Goal: Information Seeking & Learning: Learn about a topic

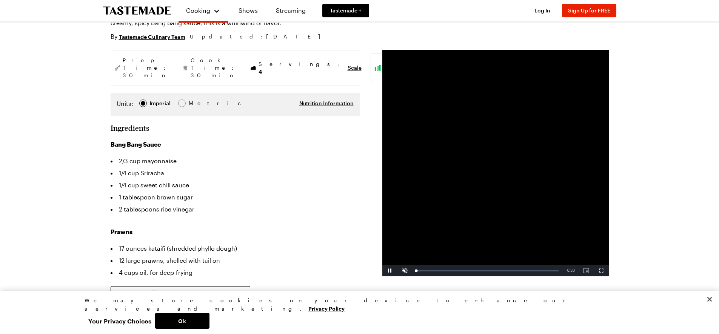
scroll to position [94, 0]
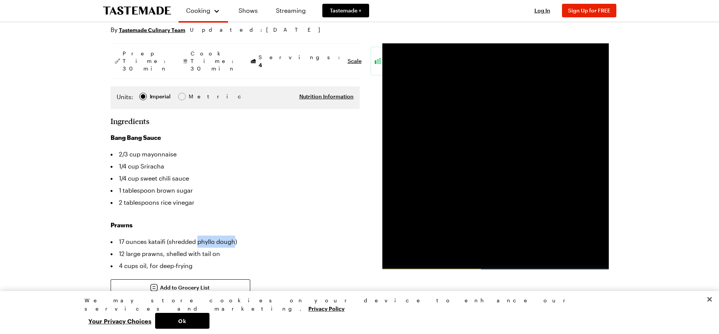
drag, startPoint x: 197, startPoint y: 228, endPoint x: 235, endPoint y: 226, distance: 38.5
click at [235, 236] on li "17 ounces kataifi (shredded phyllo dough)" at bounding box center [235, 242] width 249 height 12
drag, startPoint x: 237, startPoint y: 224, endPoint x: 241, endPoint y: 236, distance: 12.8
click at [243, 248] on li "12 large prawns, shelled with tail on" at bounding box center [235, 254] width 249 height 12
drag, startPoint x: 197, startPoint y: 228, endPoint x: 233, endPoint y: 227, distance: 36.6
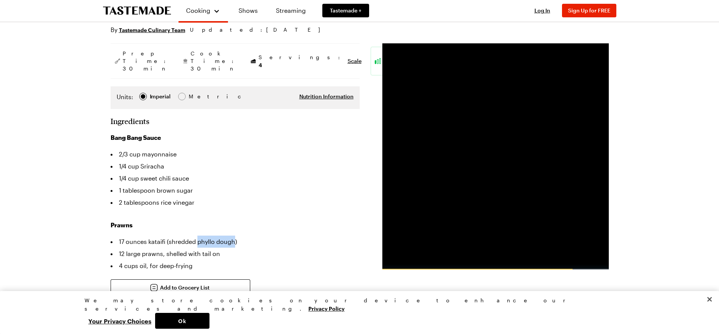
click at [233, 236] on li "17 ounces kataifi (shredded phyllo dough)" at bounding box center [235, 242] width 249 height 12
drag, startPoint x: 231, startPoint y: 211, endPoint x: 224, endPoint y: 209, distance: 7.8
drag, startPoint x: 224, startPoint y: 209, endPoint x: 199, endPoint y: 226, distance: 30.5
click at [199, 236] on li "17 ounces kataifi (shredded phyllo dough)" at bounding box center [235, 242] width 249 height 12
drag, startPoint x: 196, startPoint y: 228, endPoint x: 234, endPoint y: 229, distance: 37.4
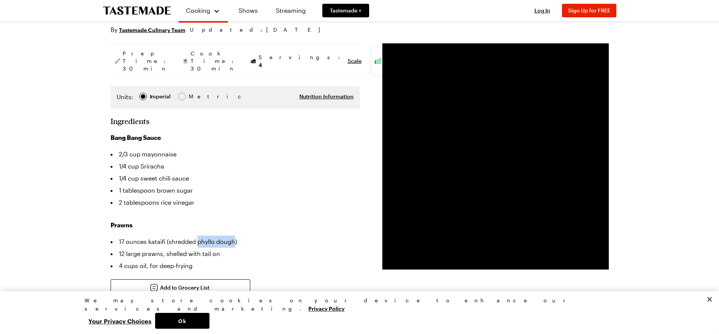
click at [234, 236] on li "17 ounces kataifi (shredded phyllo dough)" at bounding box center [235, 242] width 249 height 12
click at [231, 221] on div "Prawns 17 ounces kataifi (shredded phyllo dough) 12 large prawns, shelled with …" at bounding box center [235, 246] width 249 height 51
drag, startPoint x: 197, startPoint y: 228, endPoint x: 235, endPoint y: 226, distance: 38.5
click at [235, 236] on li "17 ounces kataifi (shredded phyllo dough)" at bounding box center [235, 242] width 249 height 12
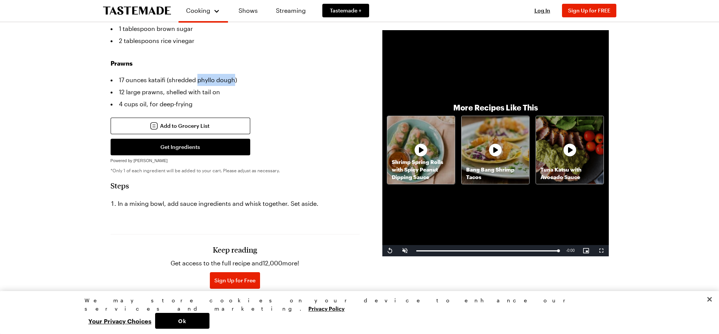
scroll to position [263, 0]
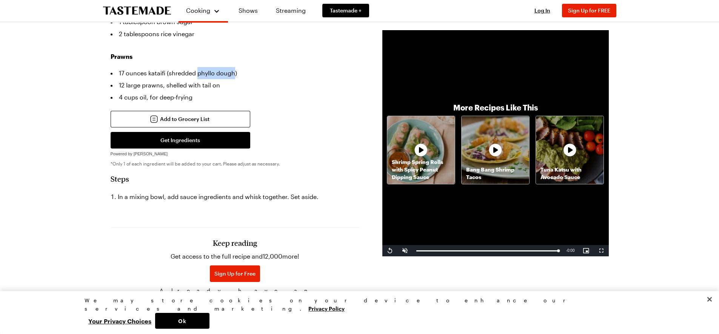
click at [492, 149] on icon at bounding box center [495, 150] width 15 height 15
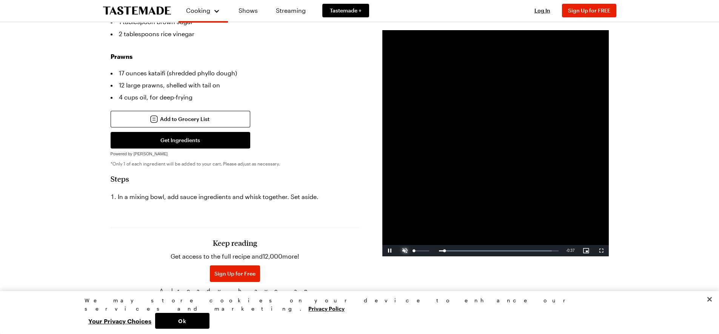
click at [405, 251] on span "Video Player" at bounding box center [404, 251] width 15 height 0
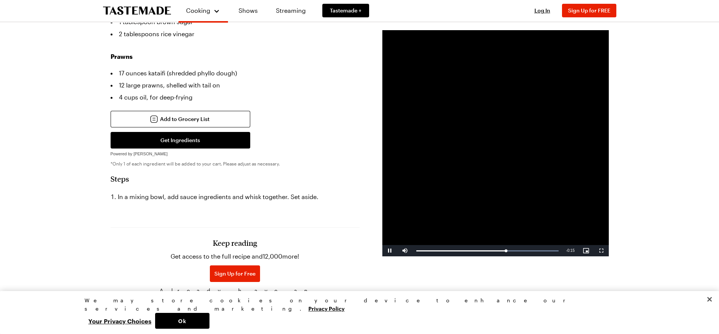
click at [343, 174] on h2 "Steps" at bounding box center [235, 178] width 249 height 9
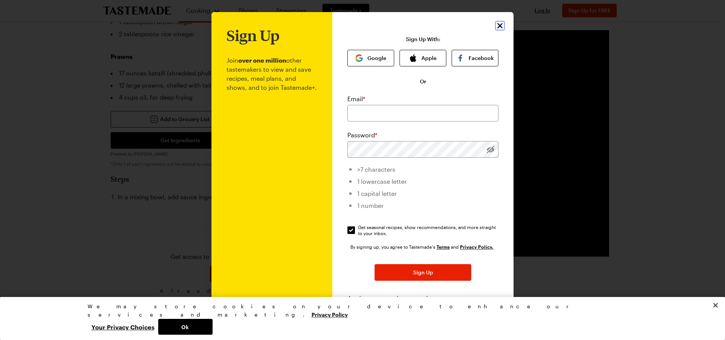
click at [495, 24] on icon "Close" at bounding box center [499, 25] width 9 height 9
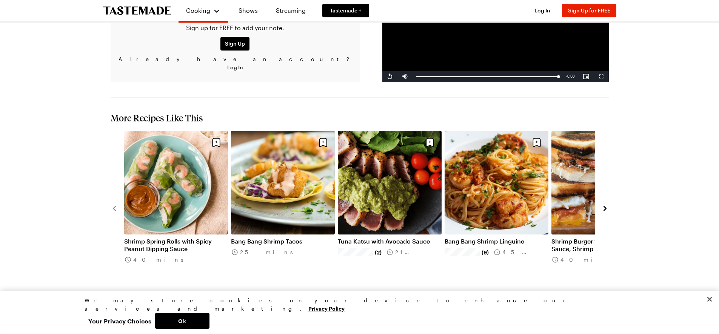
scroll to position [780, 0]
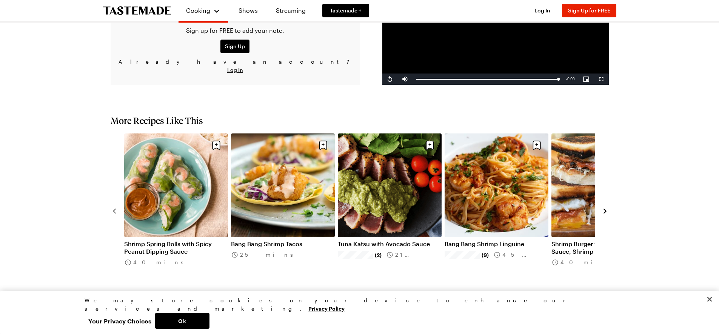
click at [341, 296] on link "View All Recipes" at bounding box center [360, 300] width 498 height 8
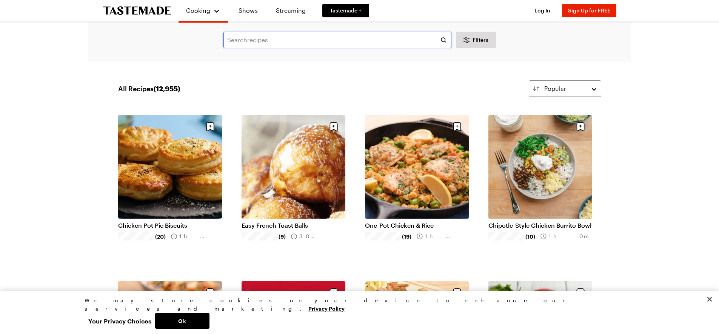
click at [232, 43] on input "text" at bounding box center [337, 40] width 228 height 17
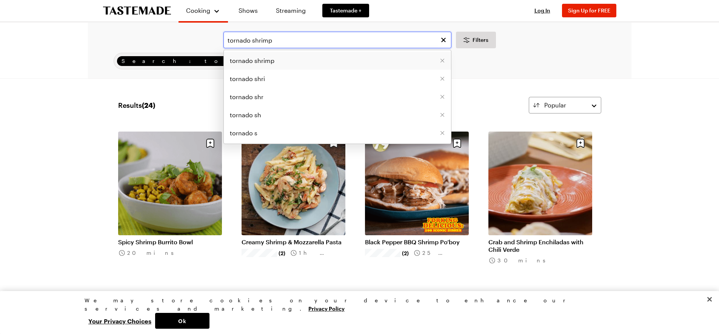
type input "tornado shrimp"
click at [265, 60] on span "tornado shrimp" at bounding box center [252, 60] width 45 height 9
click at [282, 38] on input "tornado shrimp" at bounding box center [337, 40] width 228 height 17
click at [263, 58] on span "tornado shrimp" at bounding box center [252, 60] width 45 height 9
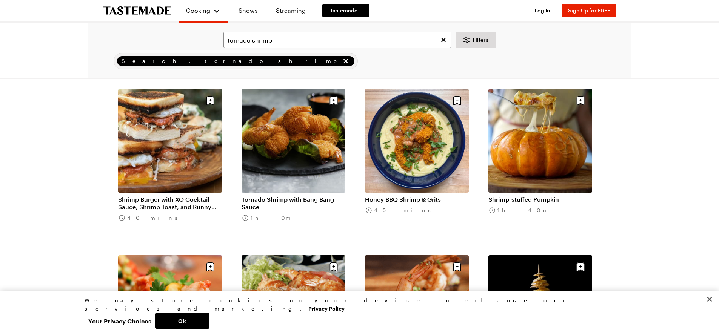
scroll to position [223, 0]
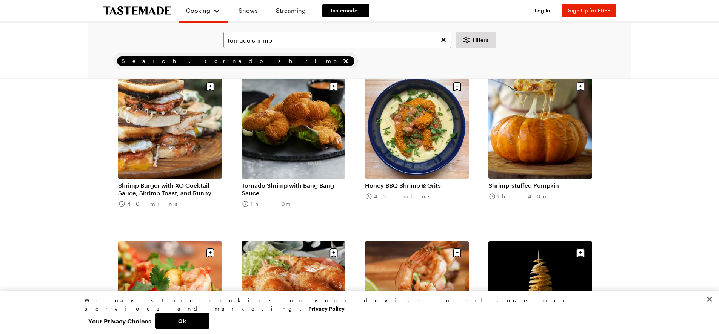
click at [289, 182] on link "Tornado Shrimp with Bang Bang Sauce" at bounding box center [294, 189] width 104 height 15
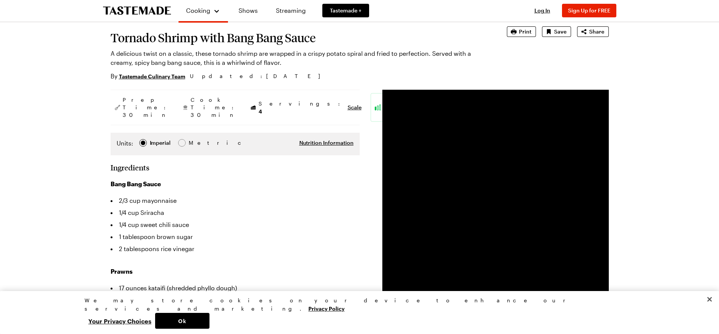
scroll to position [43, 0]
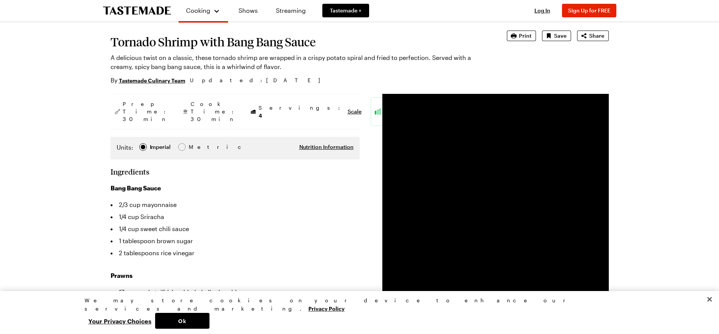
click at [514, 203] on video "Video Player" at bounding box center [495, 207] width 226 height 226
click at [180, 145] on div at bounding box center [182, 147] width 5 height 5
click at [145, 143] on div at bounding box center [143, 147] width 8 height 8
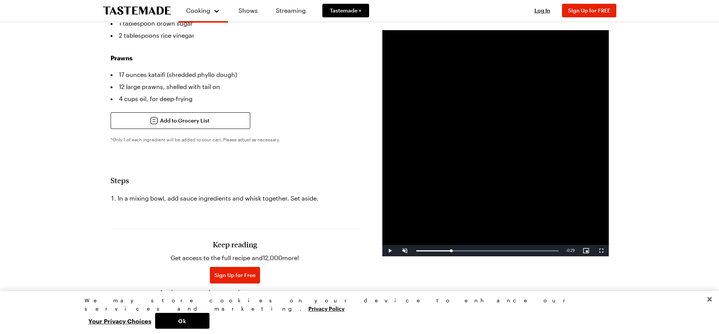
scroll to position [271, 0]
